Goal: Information Seeking & Learning: Check status

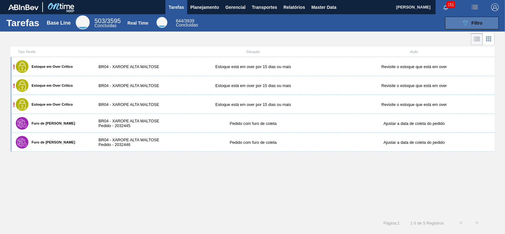
click at [458, 24] on button "089F7B8B-B2A5-4AFE-B5C0-19BA573D28AC Filtro" at bounding box center [472, 23] width 54 height 13
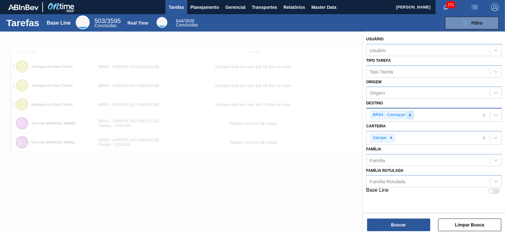
click at [409, 115] on icon at bounding box center [410, 115] width 4 height 4
type input "macac"
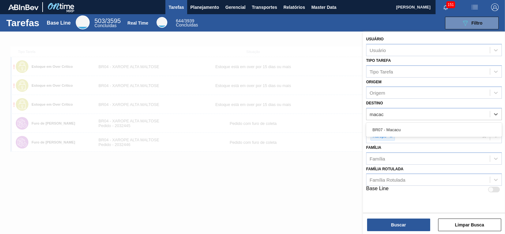
click at [376, 126] on div "BR07 - Macacu" at bounding box center [434, 130] width 136 height 12
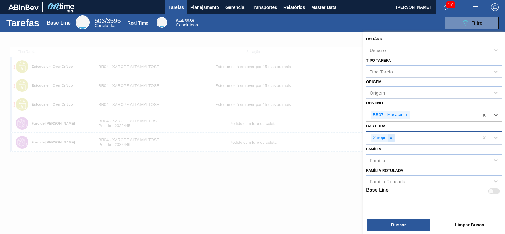
click at [391, 140] on div at bounding box center [390, 138] width 7 height 8
type input "pre"
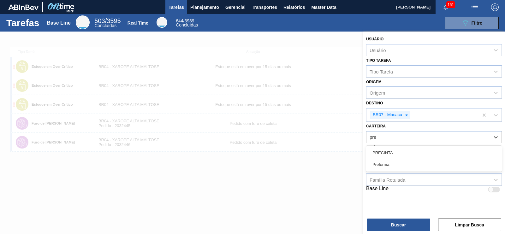
drag, startPoint x: 387, startPoint y: 162, endPoint x: 388, endPoint y: 151, distance: 11.1
click at [388, 162] on div "Preforma" at bounding box center [434, 165] width 136 height 12
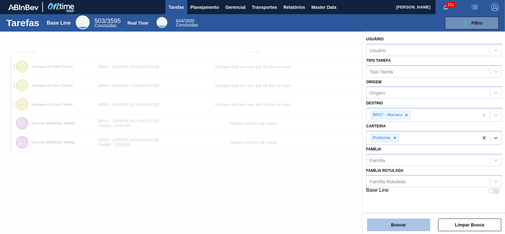
click at [412, 227] on button "Buscar" at bounding box center [398, 225] width 63 height 13
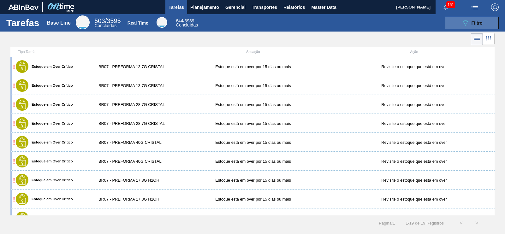
click at [463, 27] on button "089F7B8B-B2A5-4AFE-B5C0-19BA573D28AC Filtro" at bounding box center [472, 23] width 54 height 13
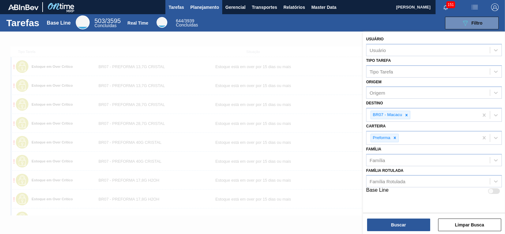
click at [193, 8] on span "Planejamento" at bounding box center [204, 7] width 29 height 8
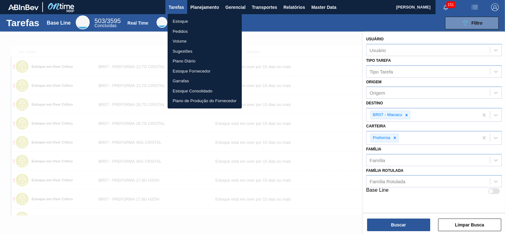
click at [181, 23] on li "Estoque" at bounding box center [205, 21] width 74 height 10
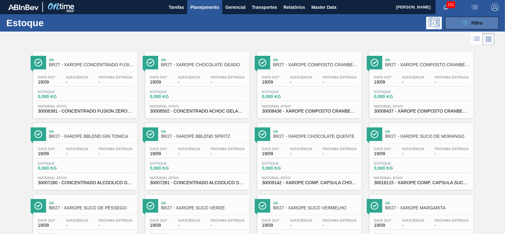
click at [456, 24] on button "089F7B8B-B2A5-4AFE-B5C0-19BA573D28AC Filtro" at bounding box center [472, 23] width 54 height 13
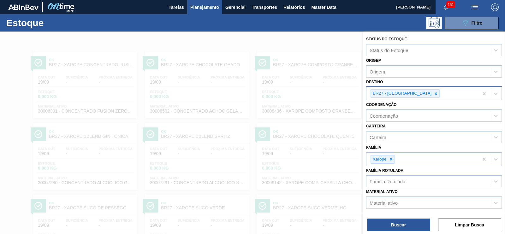
click at [417, 93] on div "BR27 - [GEOGRAPHIC_DATA]" at bounding box center [404, 93] width 69 height 9
click at [434, 92] on icon at bounding box center [436, 94] width 4 height 4
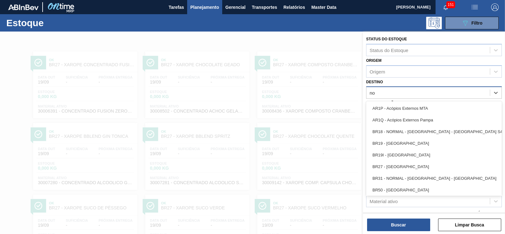
type input "n"
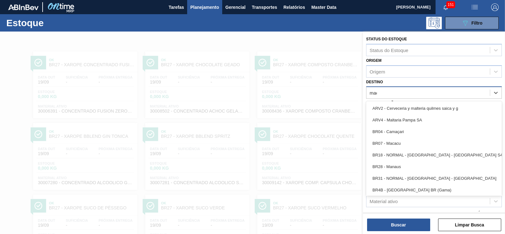
type input "maca"
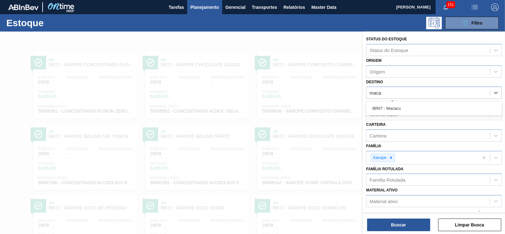
click at [403, 105] on div "BR07 - Macacu" at bounding box center [434, 109] width 136 height 12
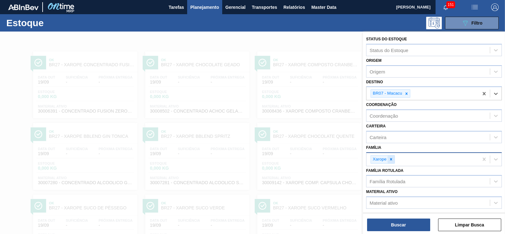
click at [390, 160] on icon at bounding box center [391, 159] width 4 height 4
click at [389, 155] on div "Família" at bounding box center [427, 158] width 123 height 9
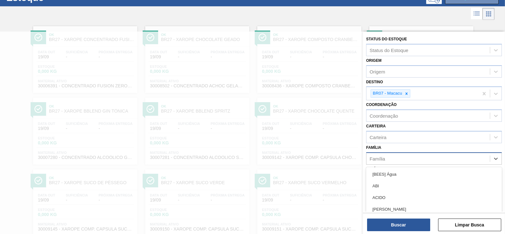
scroll to position [29, 0]
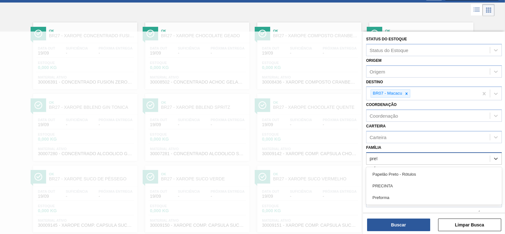
type input "prefor"
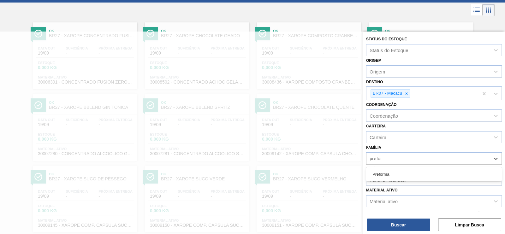
click at [384, 175] on div "Preforma" at bounding box center [434, 174] width 136 height 12
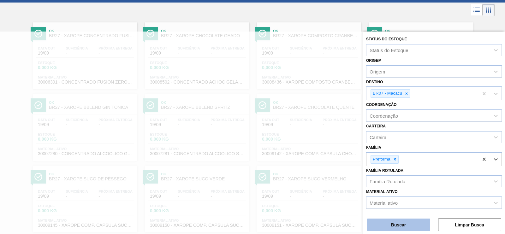
click at [402, 226] on button "Buscar" at bounding box center [398, 225] width 63 height 13
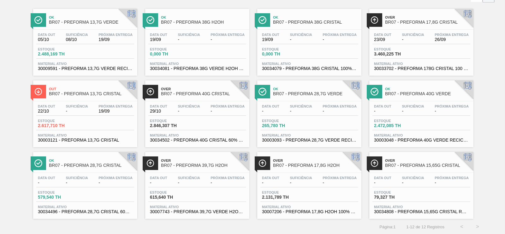
scroll to position [44, 0]
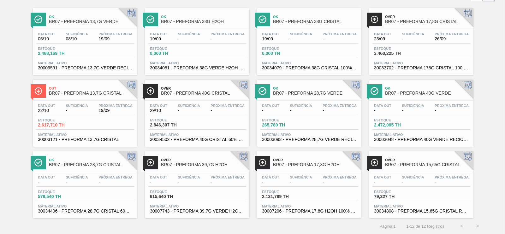
click at [100, 95] on span "BR07 - PREFORMA 13,7G CRISTAL" at bounding box center [91, 93] width 85 height 5
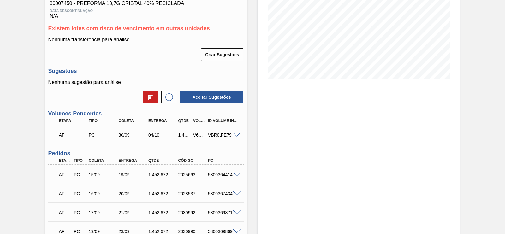
scroll to position [118, 0]
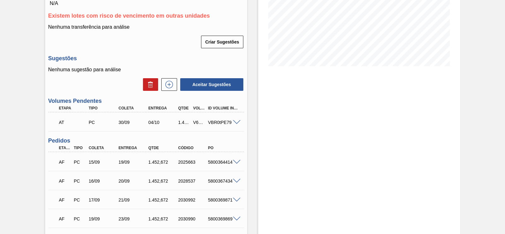
click at [236, 163] on span at bounding box center [237, 162] width 8 height 5
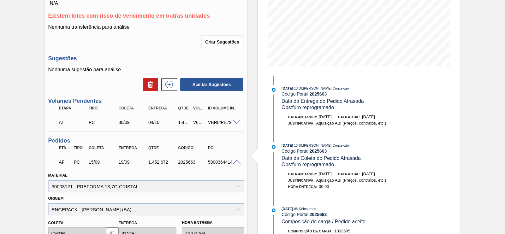
click at [235, 162] on span at bounding box center [237, 162] width 8 height 5
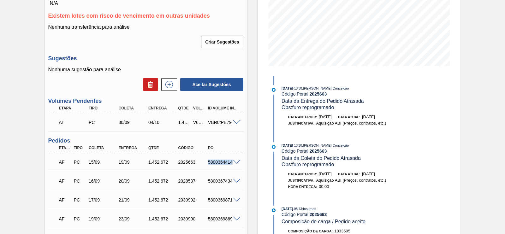
drag, startPoint x: 221, startPoint y: 165, endPoint x: 244, endPoint y: 168, distance: 23.3
click at [244, 168] on div "Unidade Macacu PE MIN 3.610,000 TH PE MAX 9.025,000 TH Próxima Entrega 19/09 - …" at bounding box center [146, 133] width 202 height 399
copy div "5800364414"
drag, startPoint x: 207, startPoint y: 183, endPoint x: 234, endPoint y: 181, distance: 27.5
click at [234, 181] on div "AF PC 16/09 20/09 1.452,[PHONE_NUMBER] 5800367434" at bounding box center [146, 181] width 196 height 16
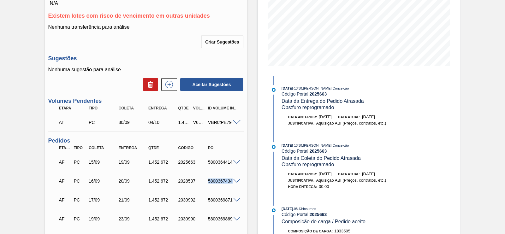
copy div "5800367434"
drag, startPoint x: 207, startPoint y: 201, endPoint x: 238, endPoint y: 203, distance: 31.6
click at [238, 203] on div "AF PC 17/09 21/09 1.452,[PHONE_NUMBER] 5800369871" at bounding box center [146, 200] width 196 height 16
copy div "5800369871"
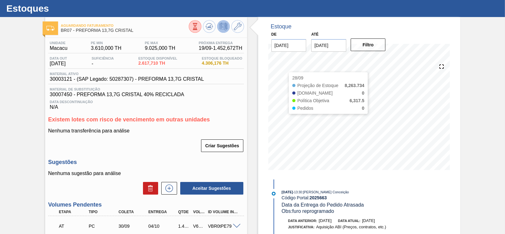
scroll to position [0, 0]
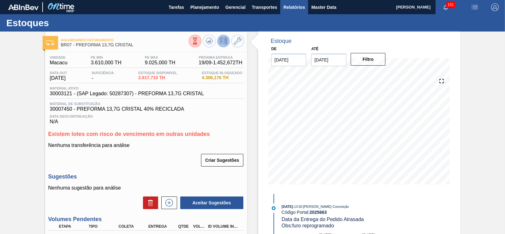
click at [292, 7] on span "Relatórios" at bounding box center [293, 7] width 21 height 8
